Goal: Task Accomplishment & Management: Manage account settings

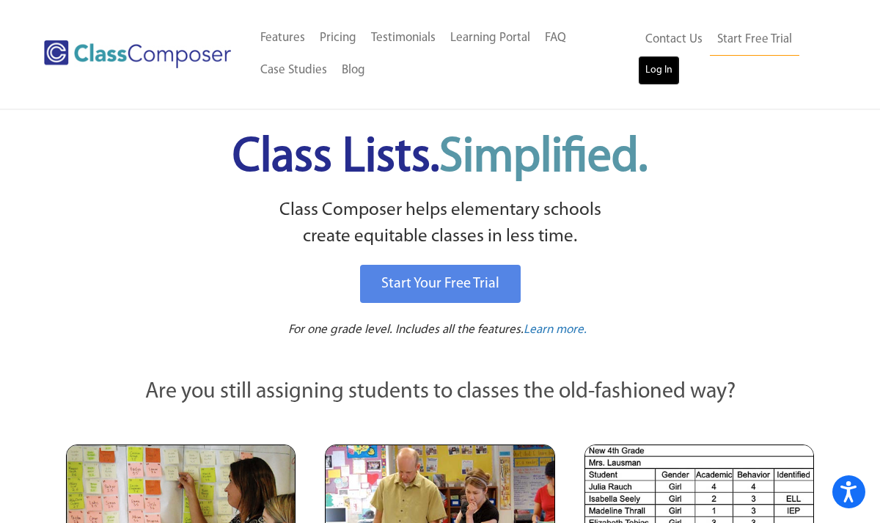
click at [651, 65] on link "Log In" at bounding box center [659, 70] width 42 height 29
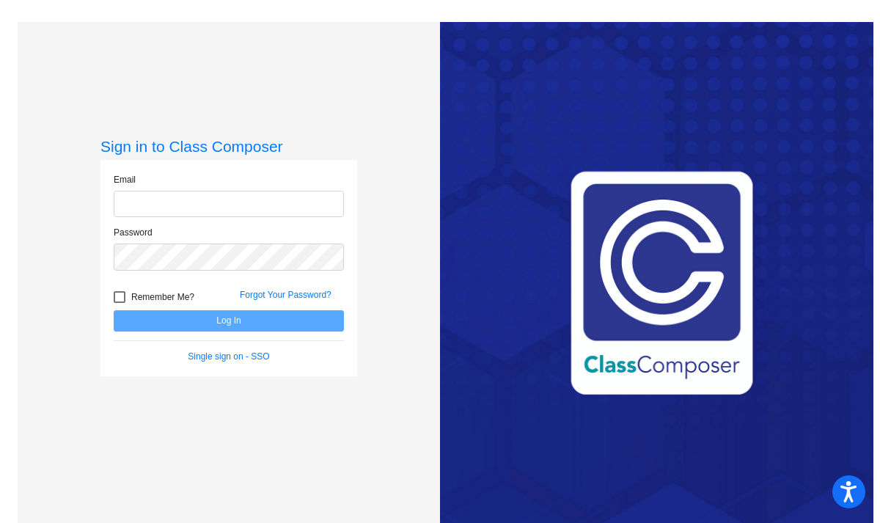
type input "amanda.mayner@hesperiausd.org"
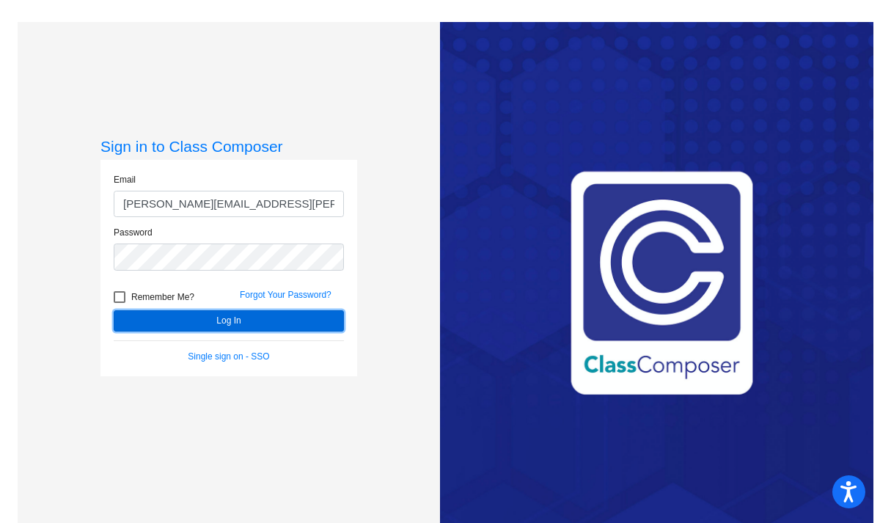
click at [254, 325] on button "Log In" at bounding box center [229, 320] width 230 height 21
